Goal: Transaction & Acquisition: Book appointment/travel/reservation

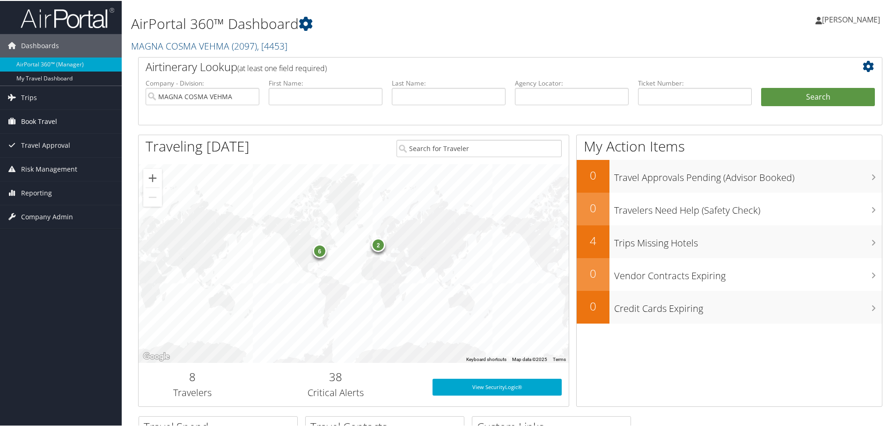
click at [35, 122] on span "Book Travel" at bounding box center [39, 120] width 36 height 23
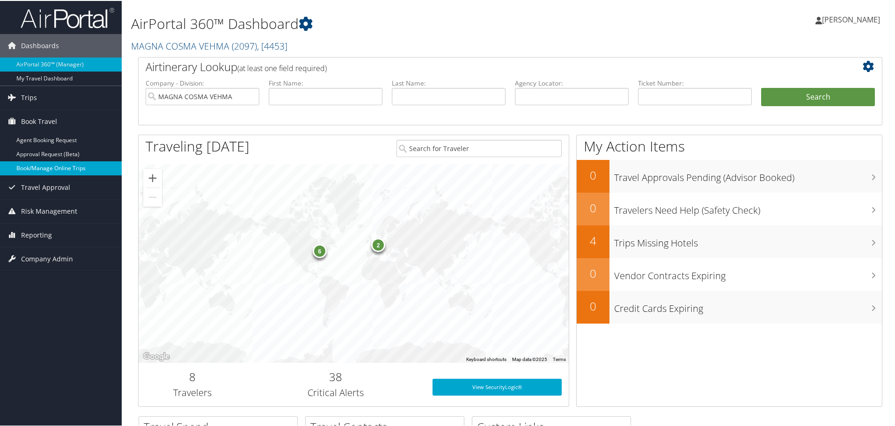
click at [36, 162] on link "Book/Manage Online Trips" at bounding box center [61, 168] width 122 height 14
